Goal: Feedback & Contribution: Submit feedback/report problem

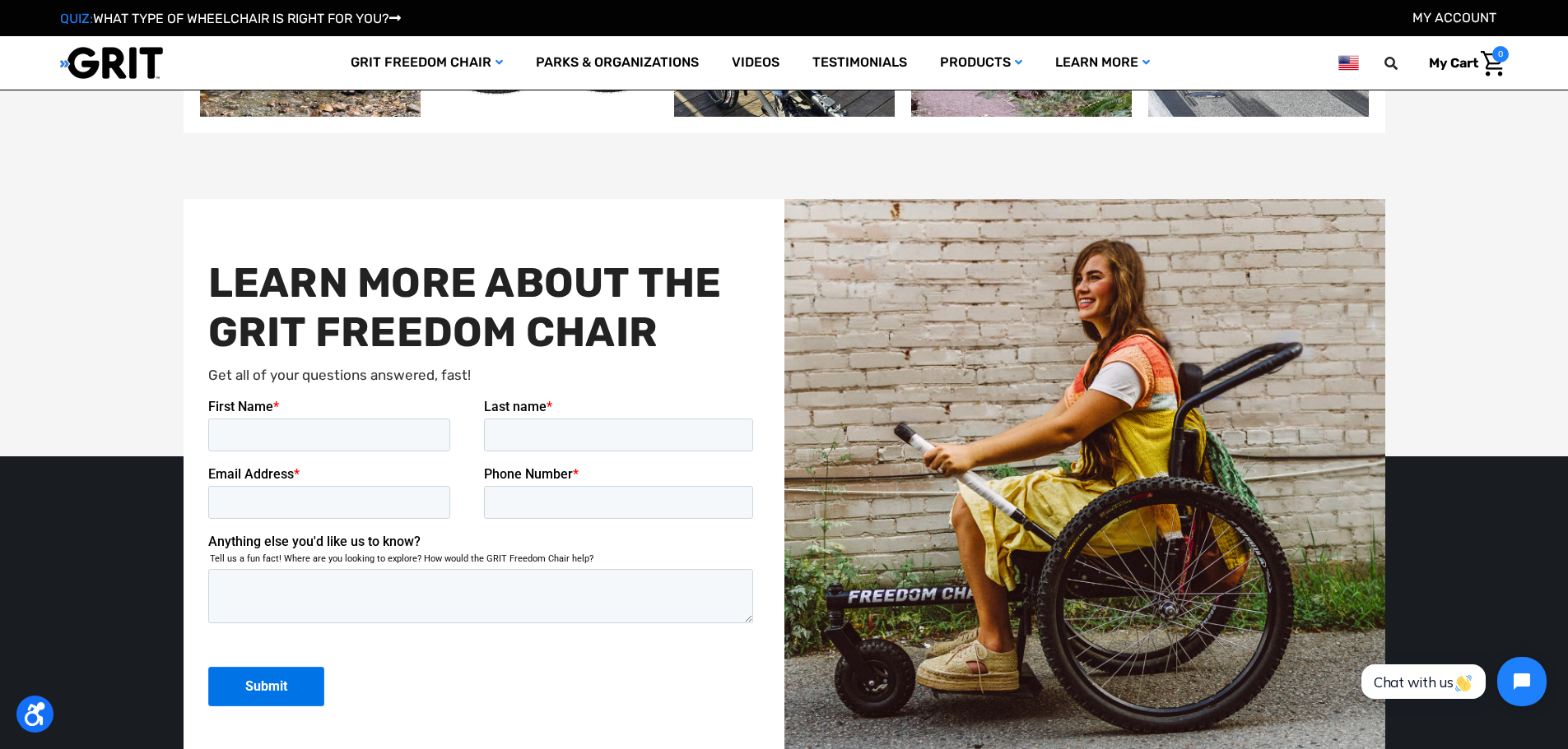
scroll to position [4504, 0]
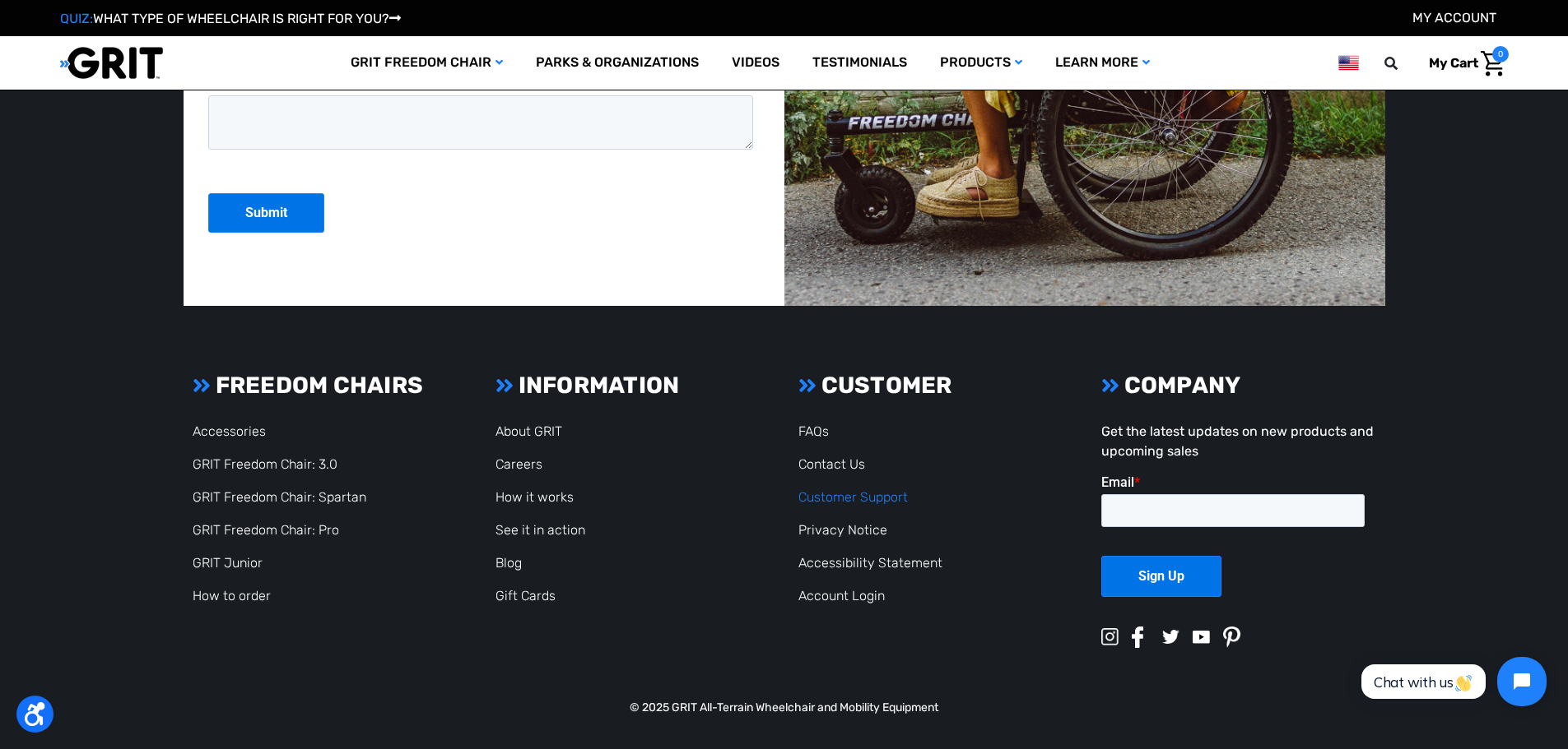
click at [856, 496] on link "Customer Support" at bounding box center [853, 497] width 109 height 16
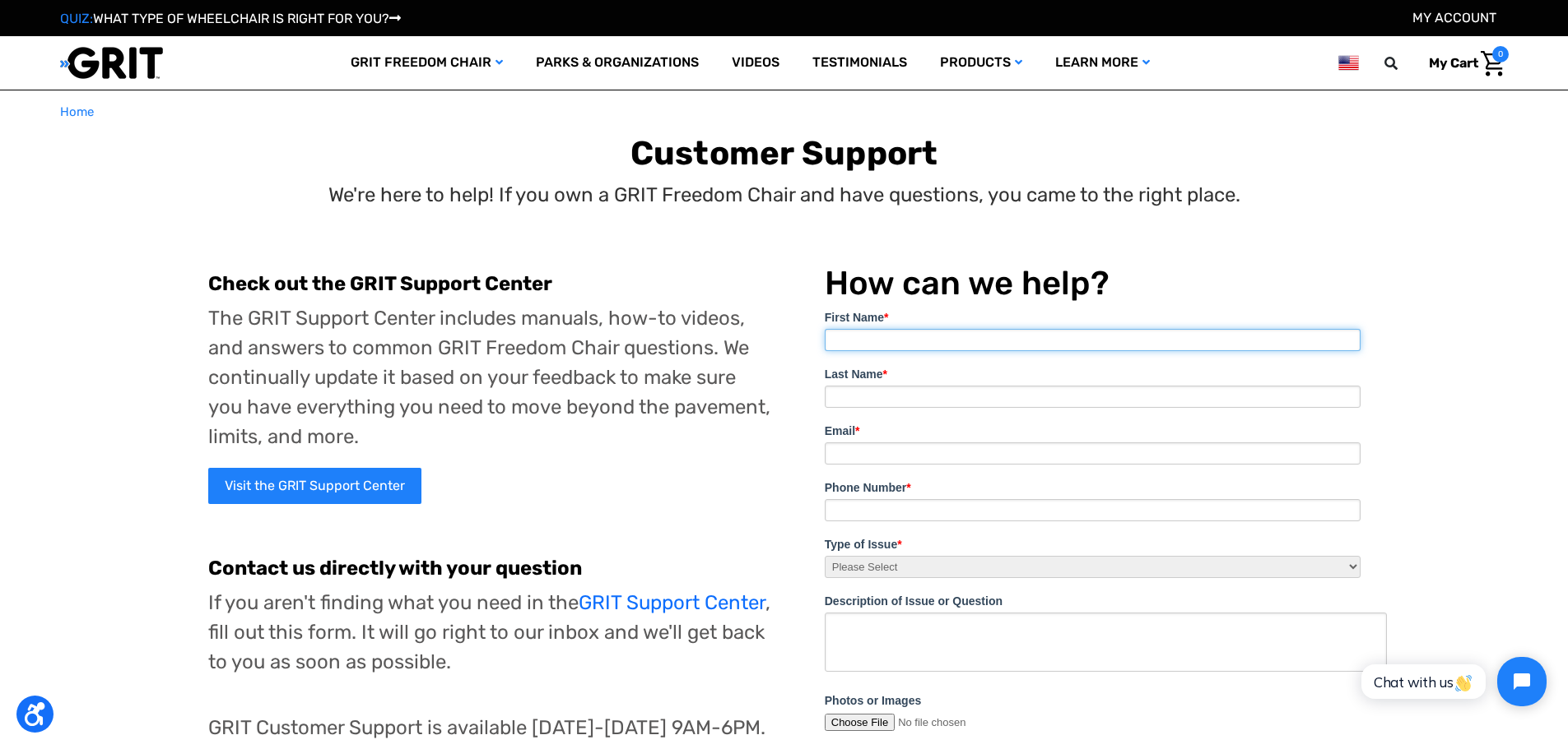
click at [919, 343] on input "First Name *" at bounding box center [1092, 339] width 536 height 22
type input "Jordan"
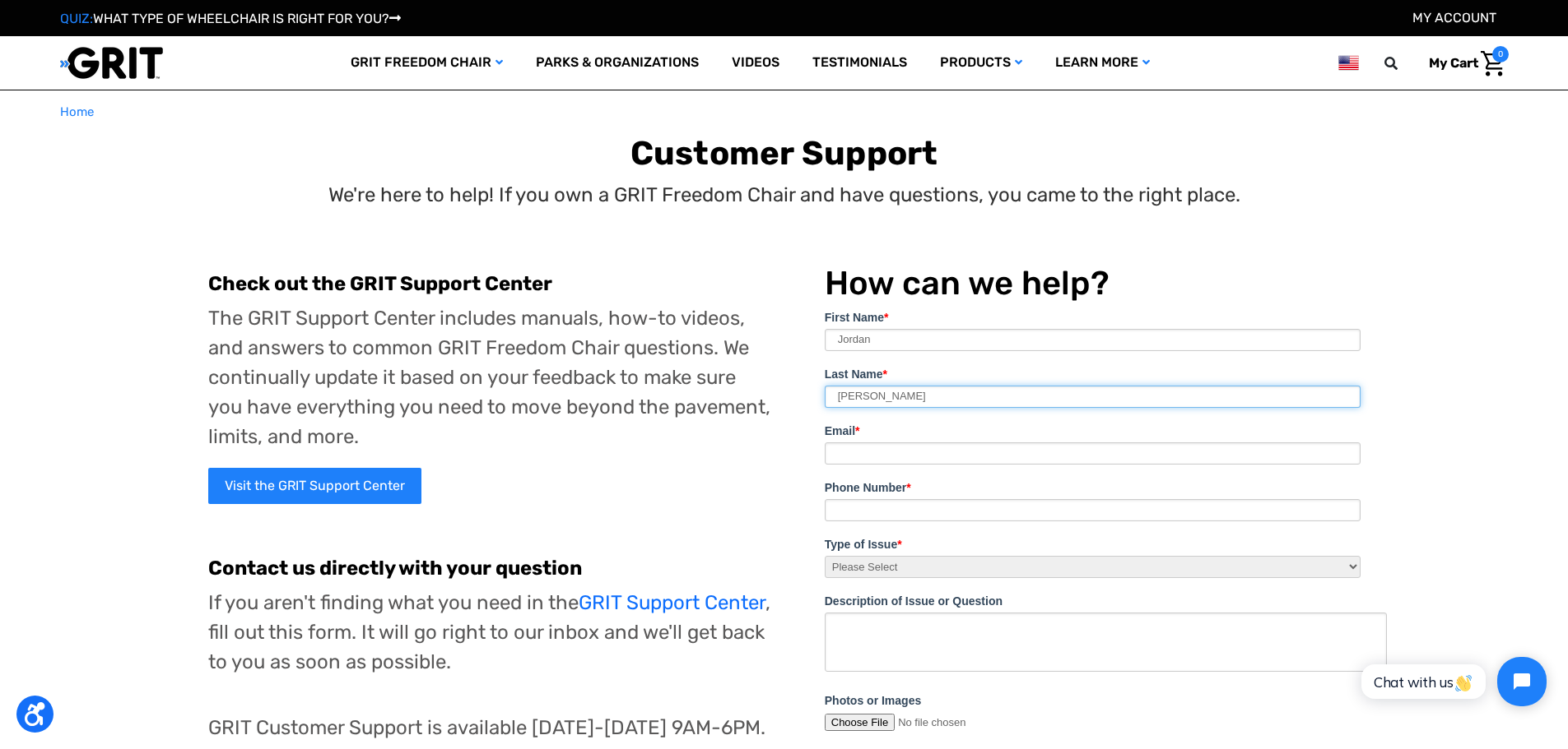
type input "[PERSON_NAME]"
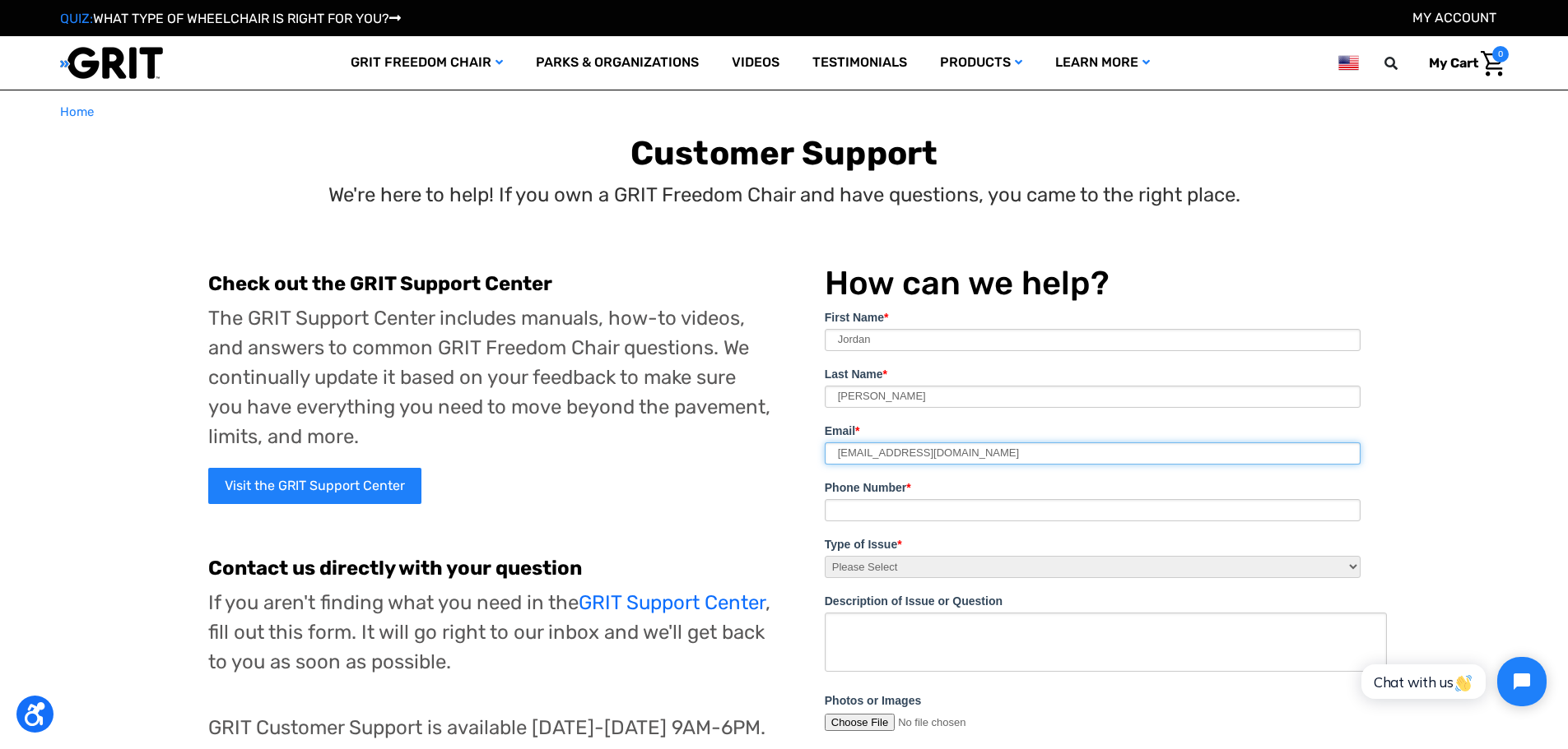
type input "[EMAIL_ADDRESS][DOMAIN_NAME]"
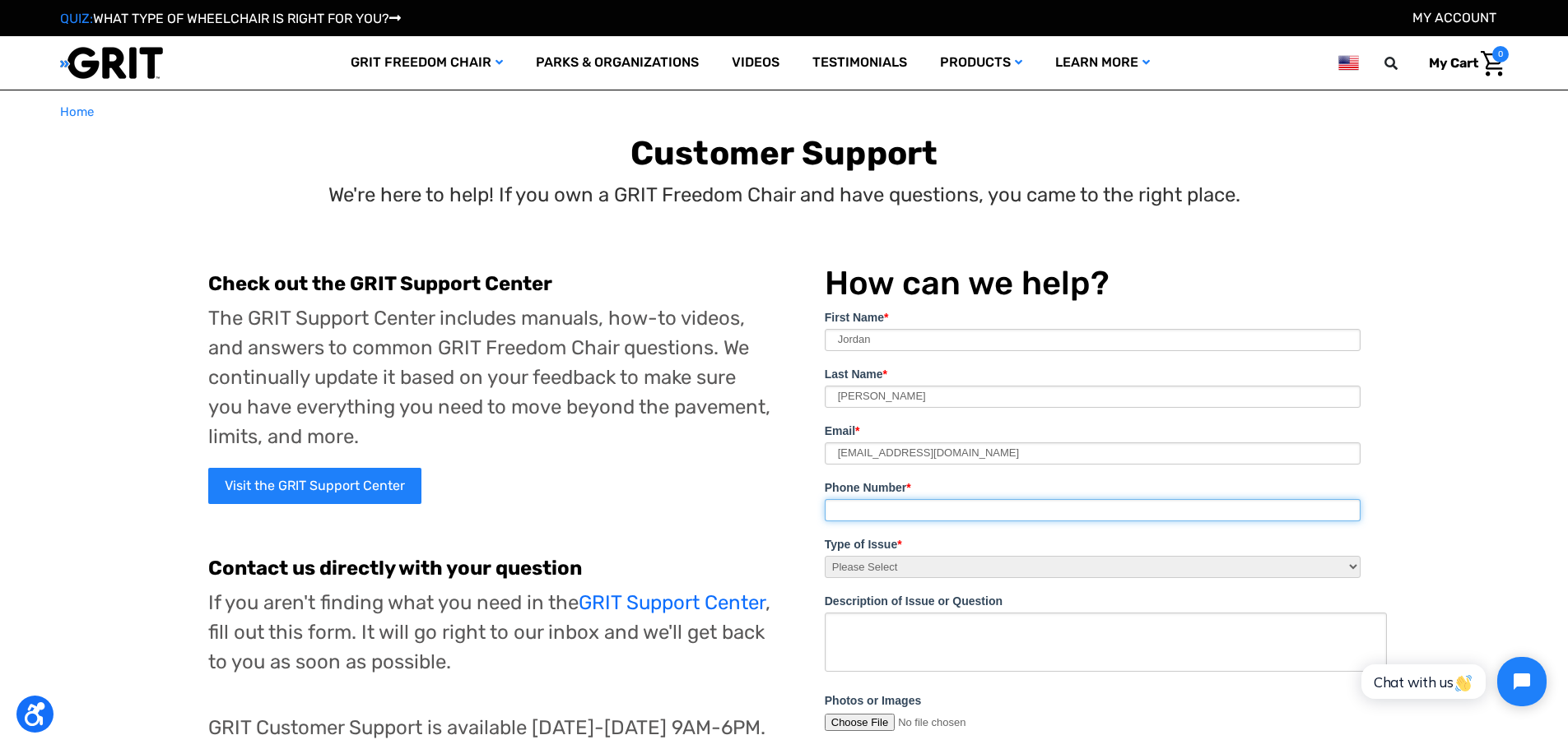
click at [894, 504] on input "Phone Number *" at bounding box center [1092, 510] width 536 height 22
type input "12084266118"
click at [954, 566] on select "Please Select I need help assembling my Freedom Chair. Broken part! I'd like to…" at bounding box center [1092, 566] width 536 height 22
select select "I think or know I have a broken part!"
click at [825, 556] on select "Please Select I need help assembling my Freedom Chair. Broken part! I'd like to…" at bounding box center [1092, 566] width 536 height 22
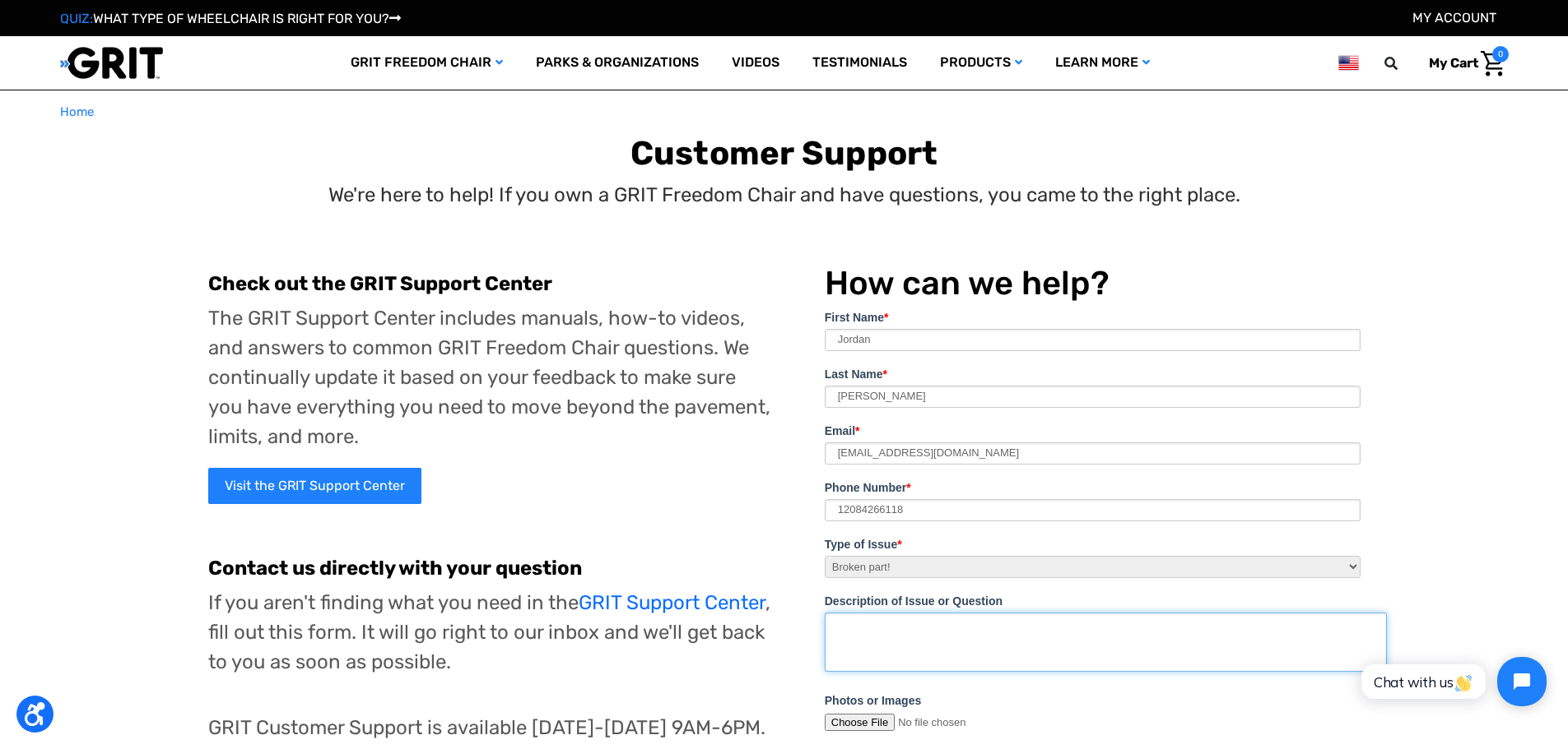
click at [981, 632] on textarea "Description of Issue or Question" at bounding box center [1105, 642] width 562 height 59
type textarea "The axel on one of the wheels came off and looks like it is missing the pieces …"
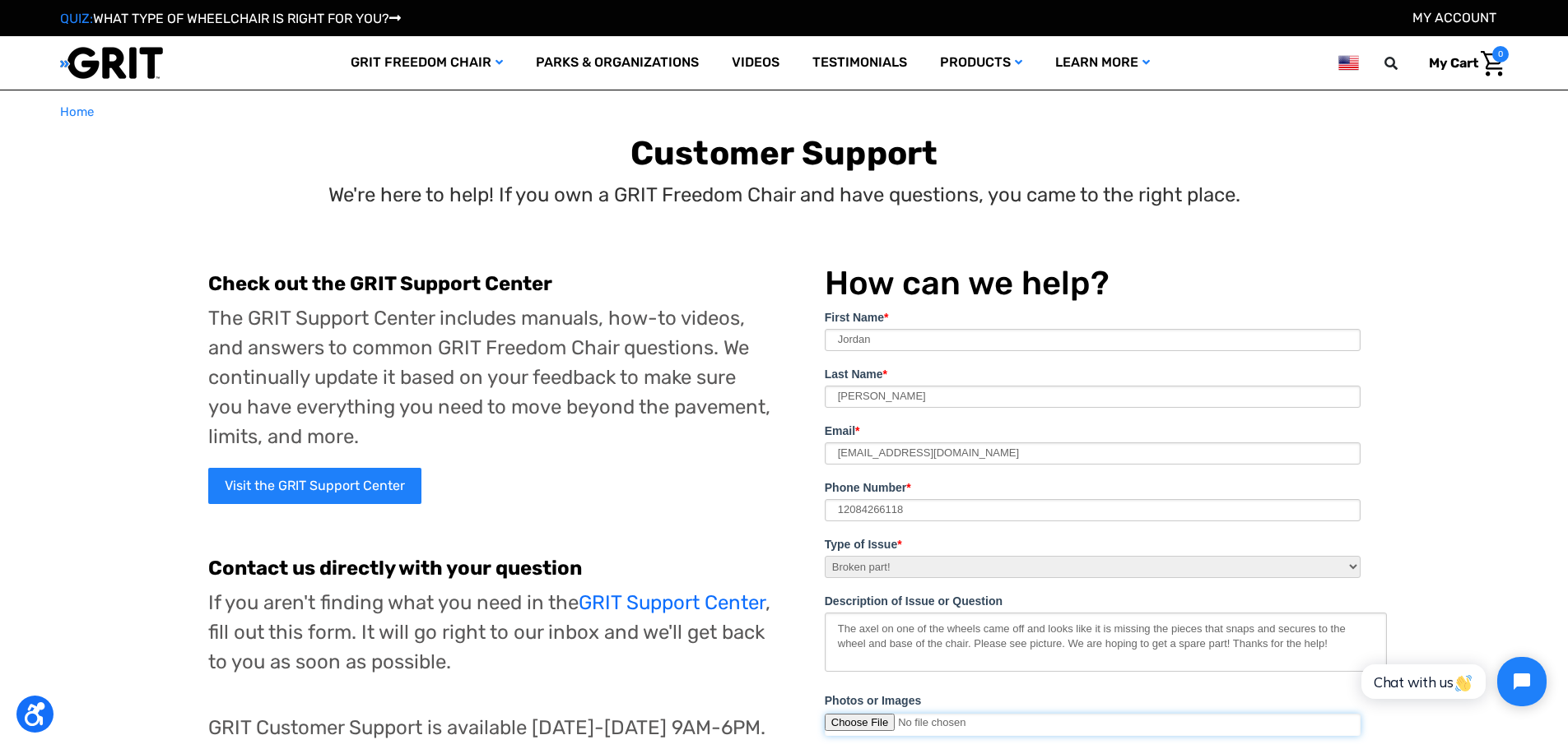
click at [861, 724] on input "Photos or Images" at bounding box center [1092, 725] width 536 height 22
type input "C:\fakepath\IMG_2863.jpg"
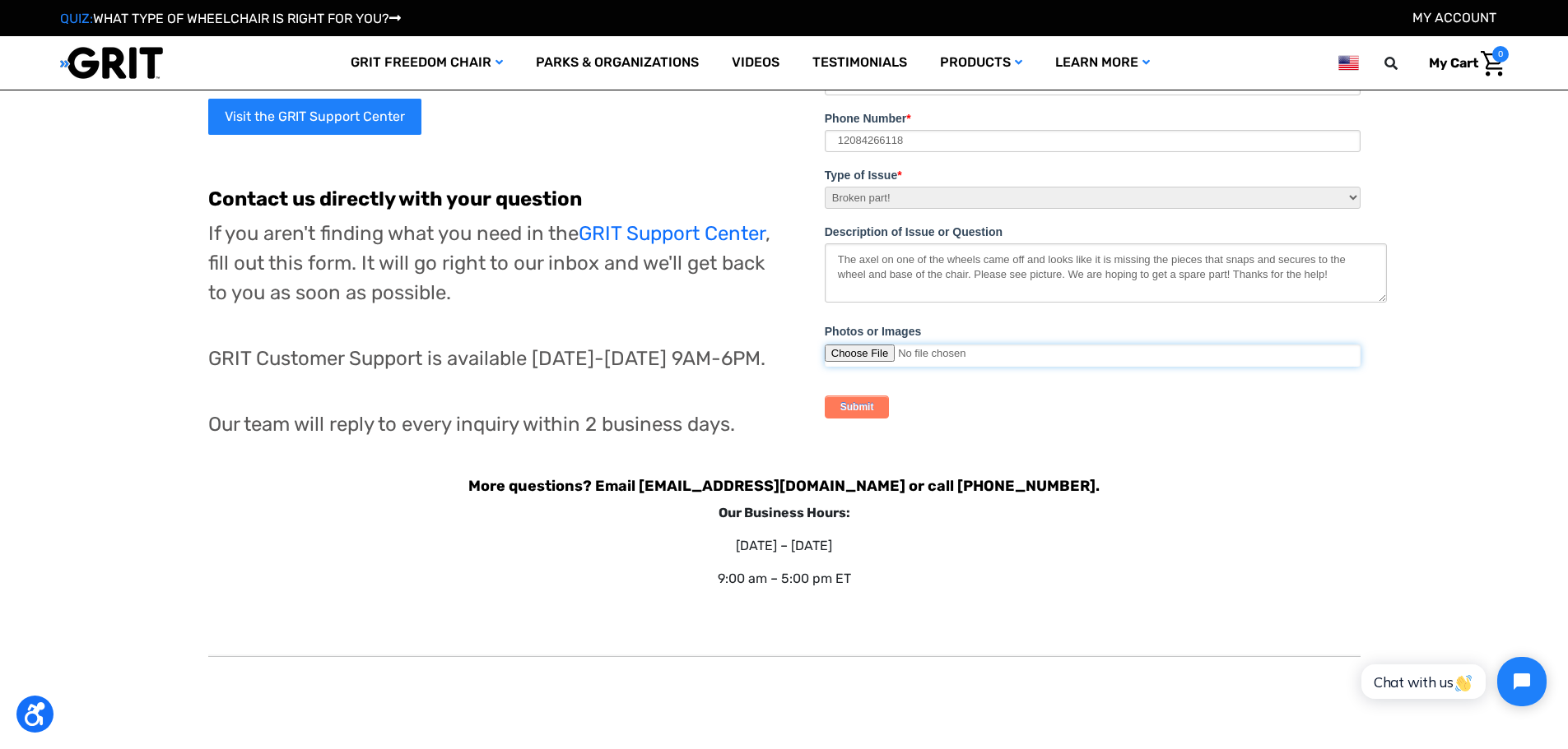
scroll to position [191, 0]
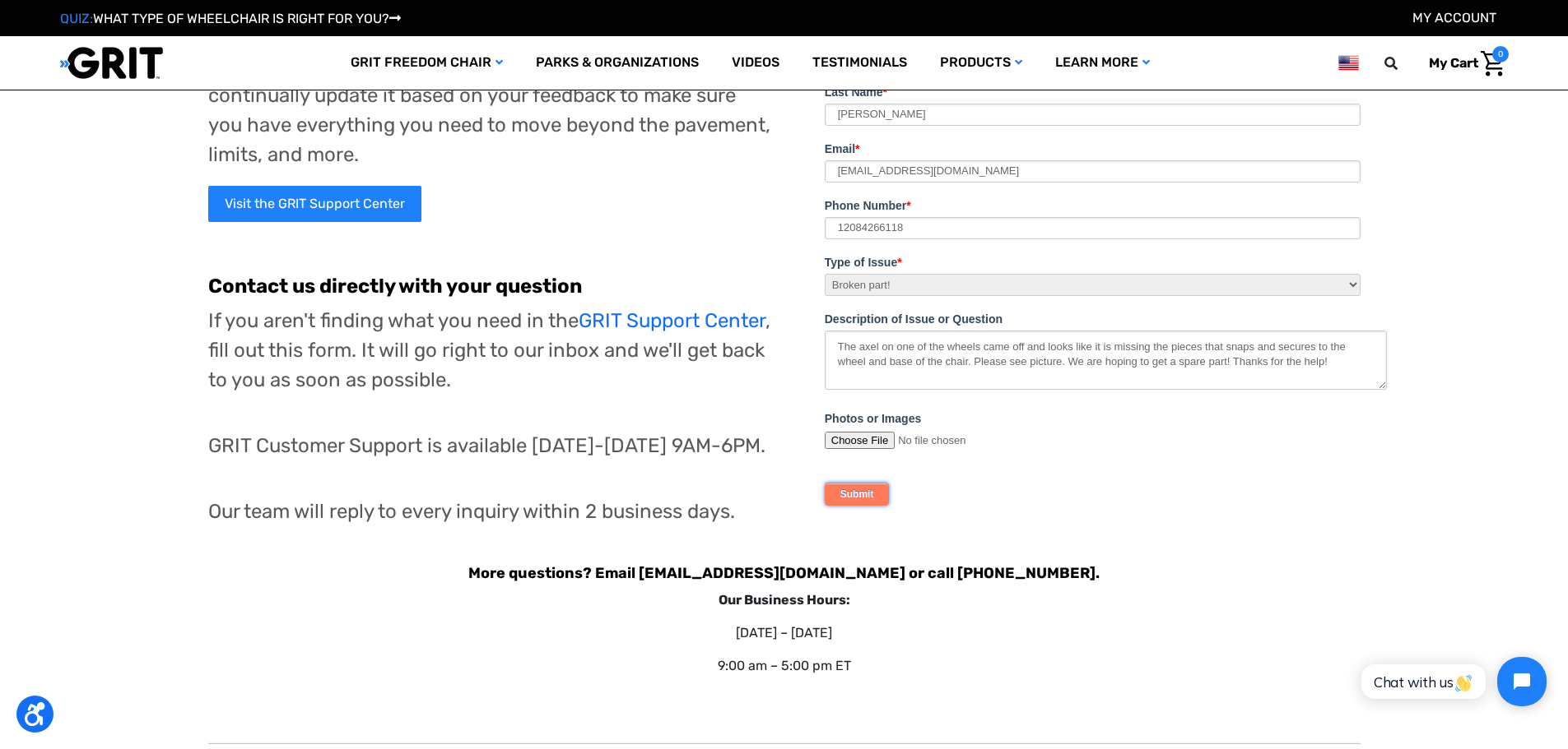
click at [879, 492] on input "Submit" at bounding box center [857, 495] width 65 height 23
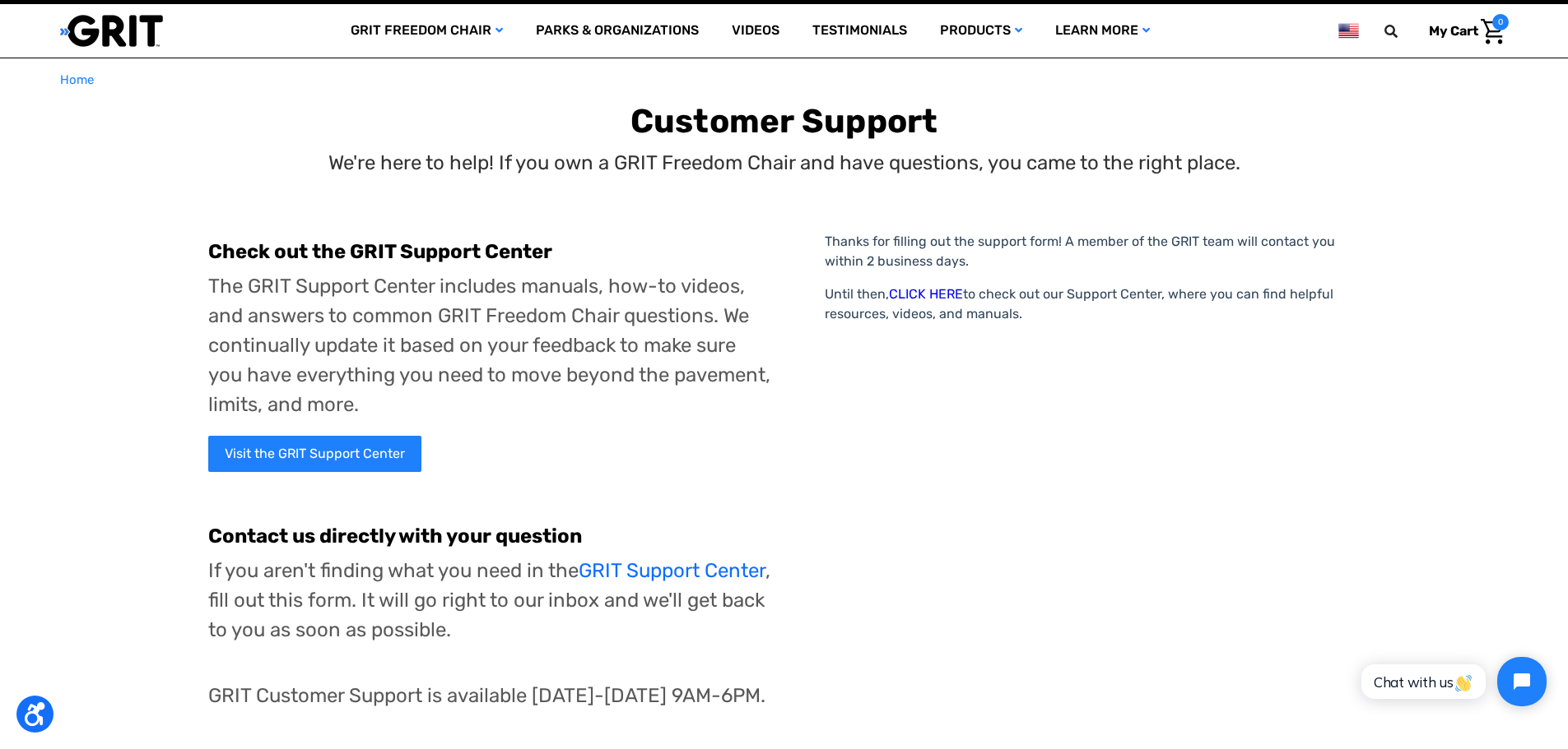
scroll to position [0, 0]
